Goal: Task Accomplishment & Management: Manage account settings

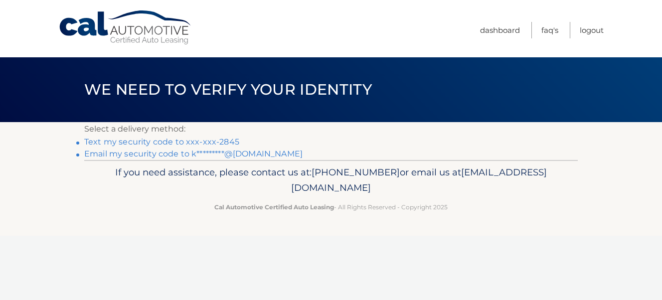
click at [142, 140] on link "Text my security code to xxx-xxx-2845" at bounding box center [161, 141] width 155 height 9
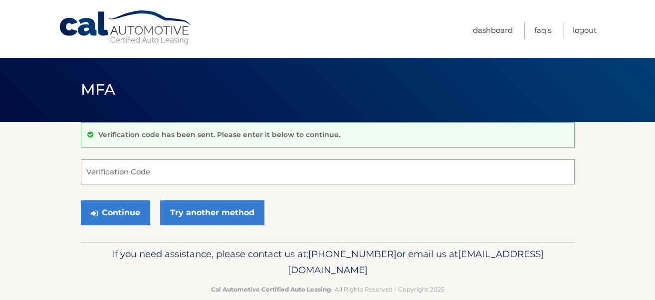
click at [125, 166] on input "Verification Code" at bounding box center [328, 172] width 494 height 25
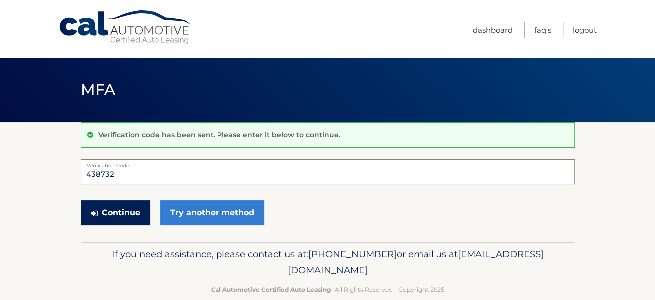
type input "438732"
click at [100, 206] on button "Continue" at bounding box center [115, 212] width 69 height 25
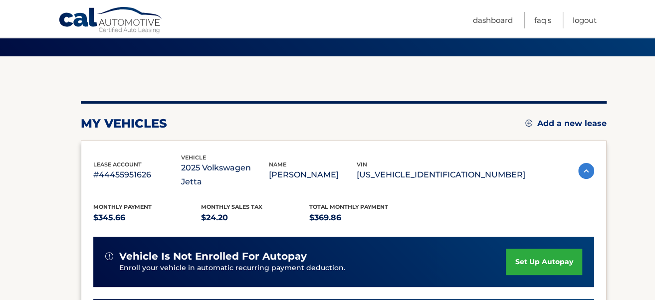
scroll to position [120, 0]
